Goal: Find specific page/section: Find specific page/section

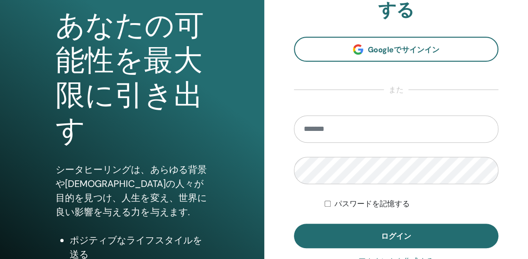
scroll to position [141, 0]
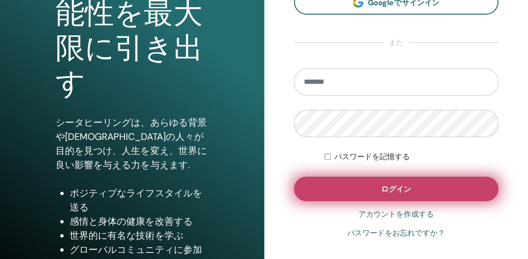
type input "**********"
click at [388, 191] on span "ログイン" at bounding box center [396, 189] width 30 height 10
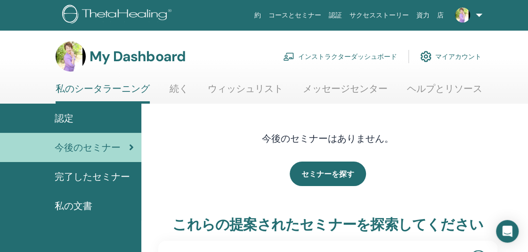
click at [87, 178] on span "完了したセミナー" at bounding box center [92, 177] width 75 height 14
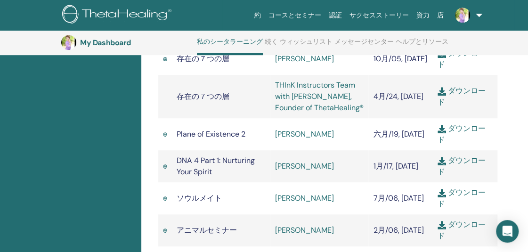
scroll to position [1863, 0]
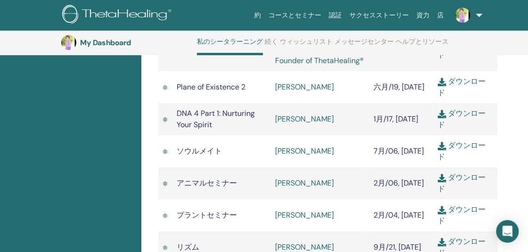
click at [351, 144] on td "[PERSON_NAME]" at bounding box center [320, 151] width 99 height 32
click at [365, 162] on td "[PERSON_NAME]" at bounding box center [320, 151] width 99 height 32
